Goal: Check status: Check status

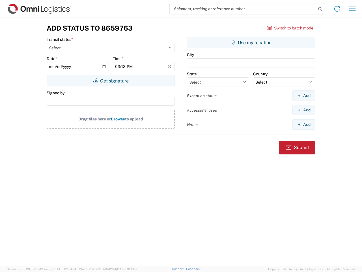
click at [243, 9] on input "search" at bounding box center [243, 8] width 147 height 11
click at [320, 9] on icon at bounding box center [320, 9] width 8 height 8
click at [337, 9] on icon at bounding box center [337, 8] width 9 height 9
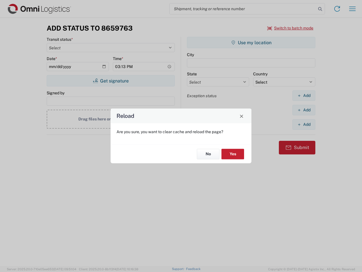
click at [353, 9] on div "Reload Are you sure, you want to clear cache and reload the page? No Yes" at bounding box center [181, 136] width 362 height 272
click at [291, 28] on div "Reload Are you sure, you want to clear cache and reload the page? No Yes" at bounding box center [181, 136] width 362 height 272
click at [111, 81] on div "Reload Are you sure, you want to clear cache and reload the page? No Yes" at bounding box center [181, 136] width 362 height 272
click at [251, 42] on div "Reload Are you sure, you want to clear cache and reload the page? No Yes" at bounding box center [181, 136] width 362 height 272
click at [304, 95] on div "Reload Are you sure, you want to clear cache and reload the page? No Yes" at bounding box center [181, 136] width 362 height 272
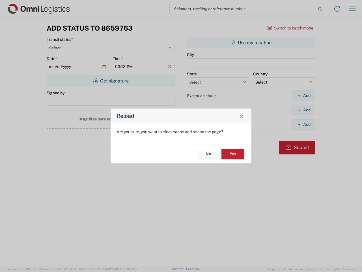
click at [304, 110] on div "Reload Are you sure, you want to clear cache and reload the page? No Yes" at bounding box center [181, 136] width 362 height 272
click at [304, 124] on div "Reload Are you sure, you want to clear cache and reload the page? No Yes" at bounding box center [181, 136] width 362 height 272
